Goal: Information Seeking & Learning: Learn about a topic

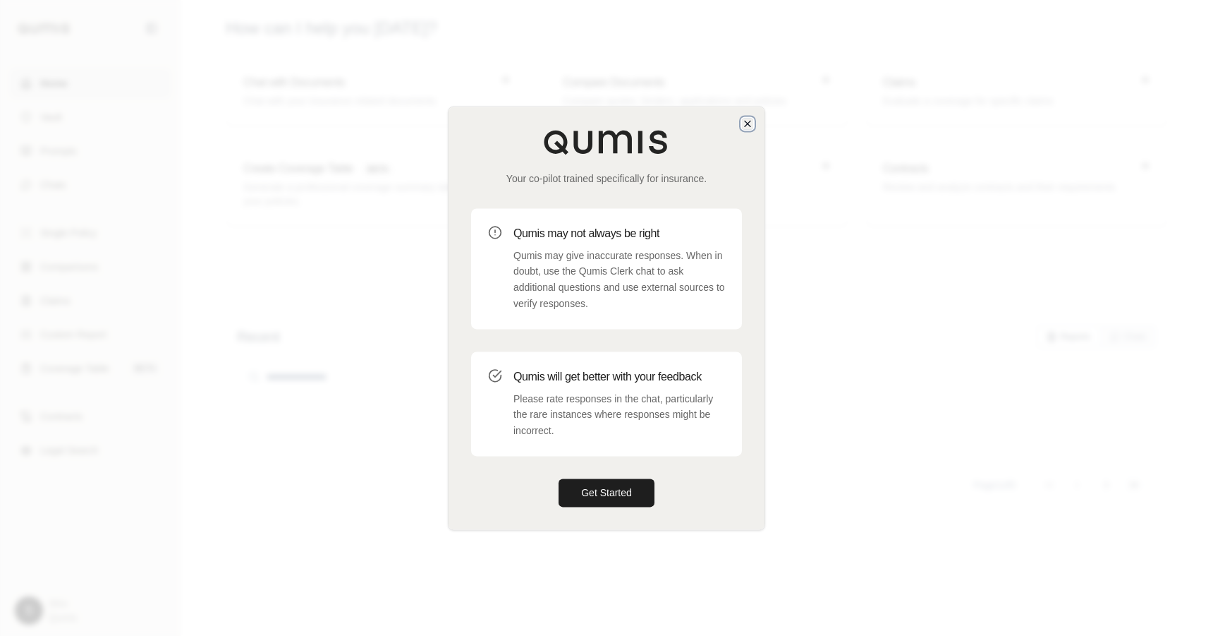
click at [742, 123] on icon "button" at bounding box center [747, 123] width 11 height 11
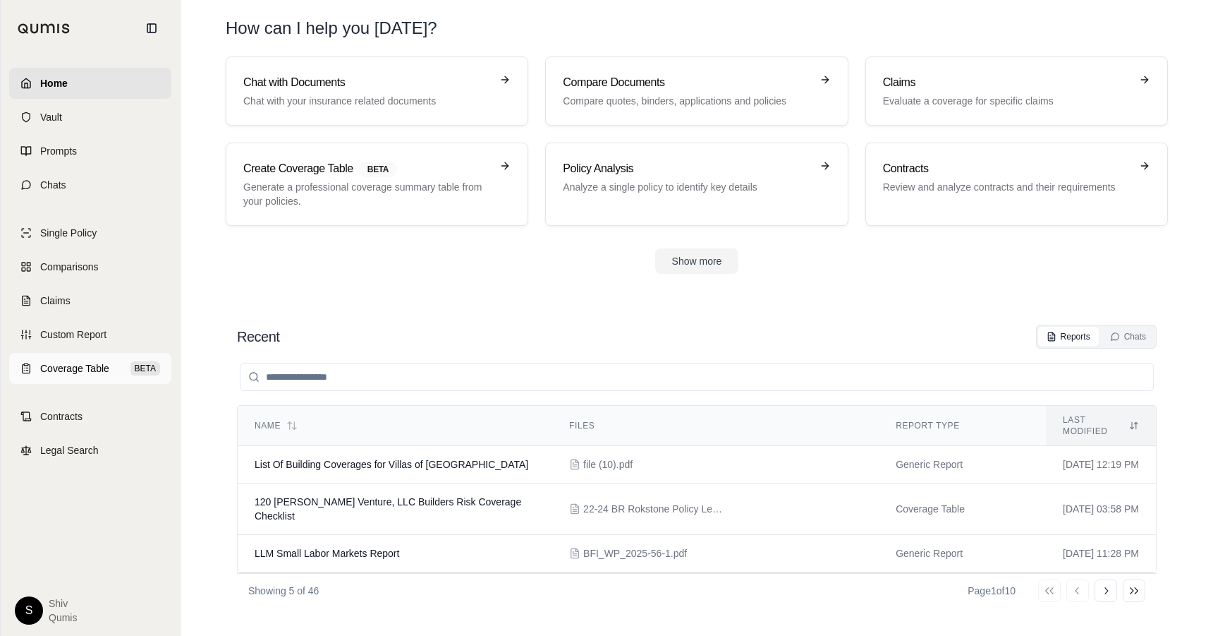
click at [76, 360] on link "Coverage Table BETA" at bounding box center [90, 368] width 162 height 31
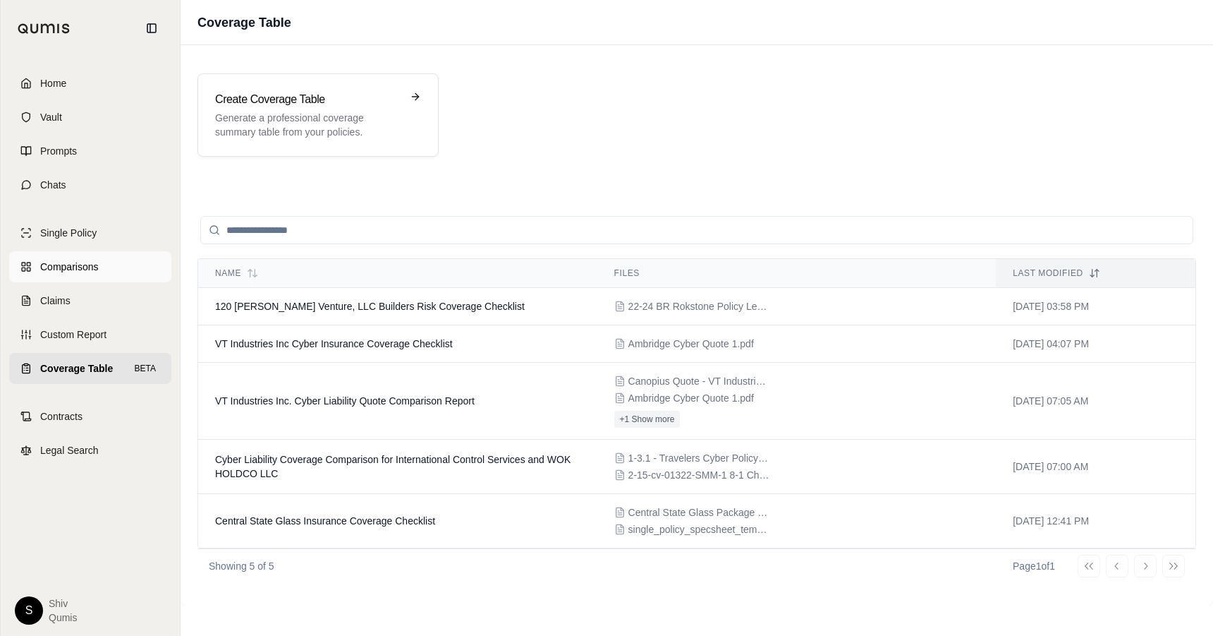
click at [85, 257] on link "Comparisons" at bounding box center [90, 266] width 162 height 31
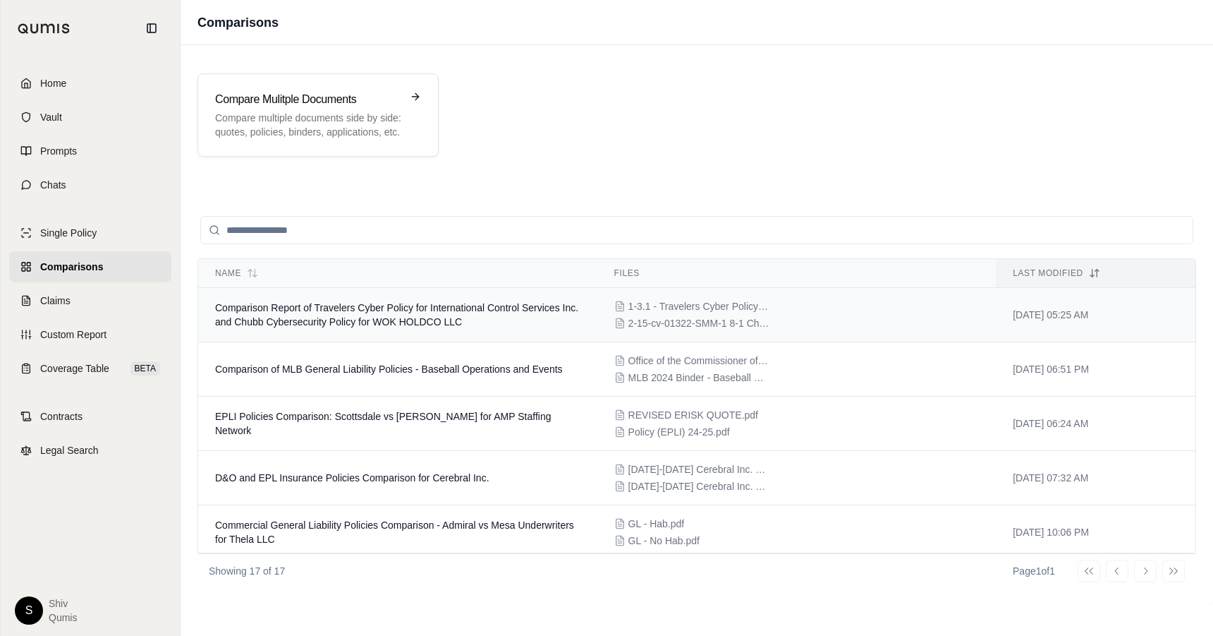
click at [424, 334] on td "Comparison Report of Travelers Cyber Policy for International Control Services …" at bounding box center [397, 315] width 399 height 54
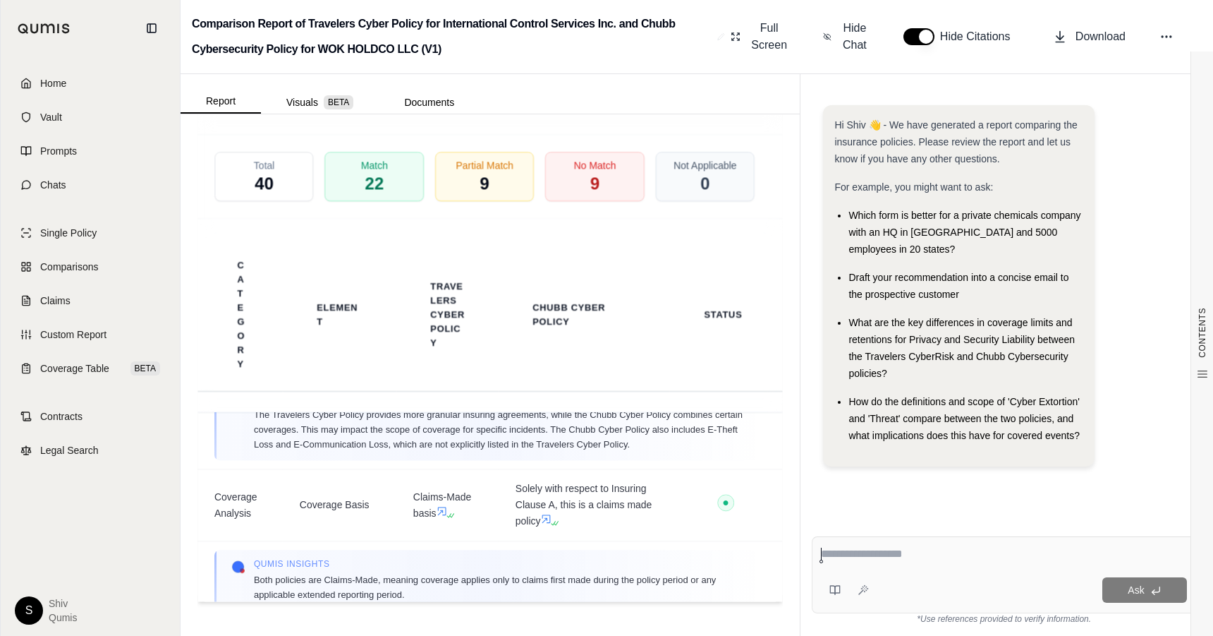
scroll to position [710, 0]
